Goal: Task Accomplishment & Management: Complete application form

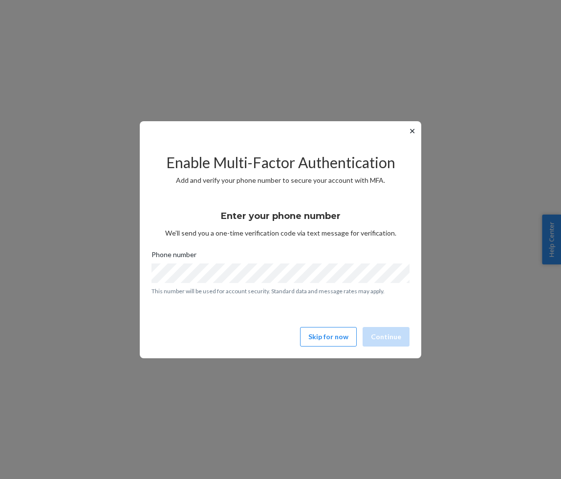
click at [412, 132] on button "✕" at bounding box center [412, 131] width 10 height 12
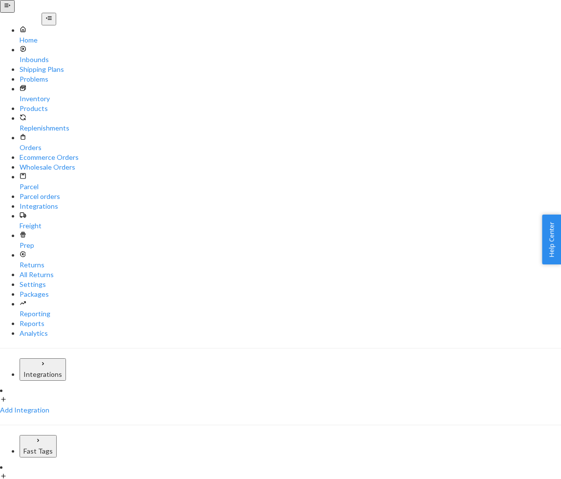
type input "cubic zirconia"
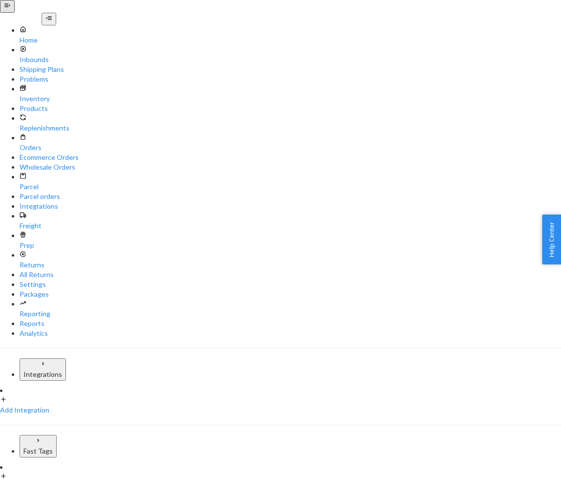
paste input "[PERSON_NAME]"
type input "[PERSON_NAME]"
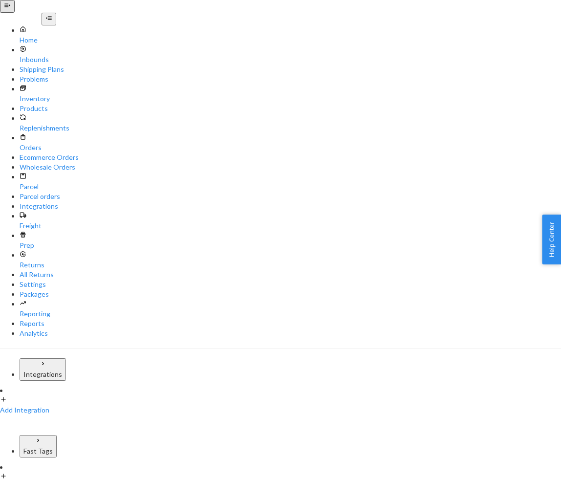
paste input "[STREET_ADDRESS][PERSON_NAME]"
type input "[STREET_ADDRESS][PERSON_NAME]"
paste input "Mobile"
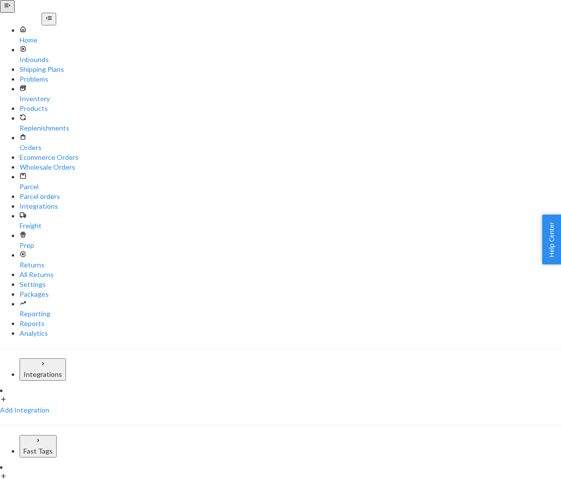
type input "Mobile"
paste input "Mobile"
type input "Mobile"
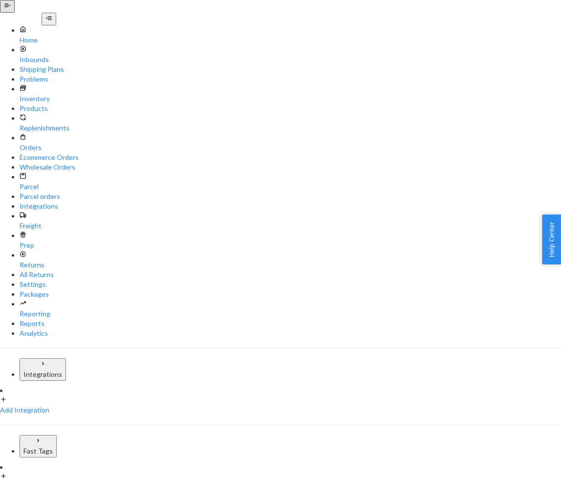
paste input "AL"
type input "AL"
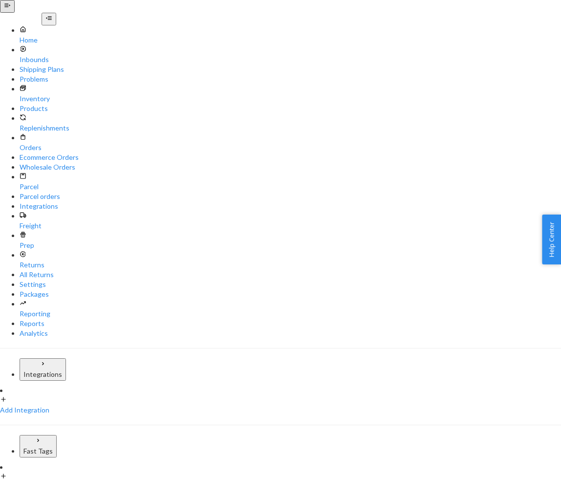
paste input "36695"
type input "36695"
